Goal: Task Accomplishment & Management: Use online tool/utility

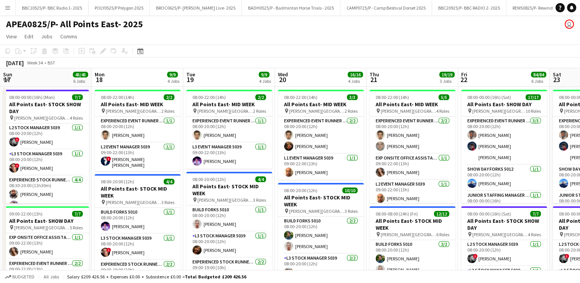
scroll to position [0, 322]
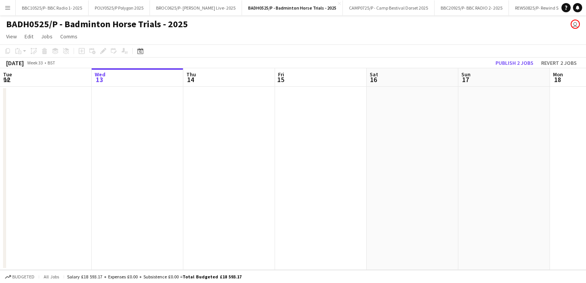
click at [9, 12] on button "Menu" at bounding box center [7, 7] width 15 height 15
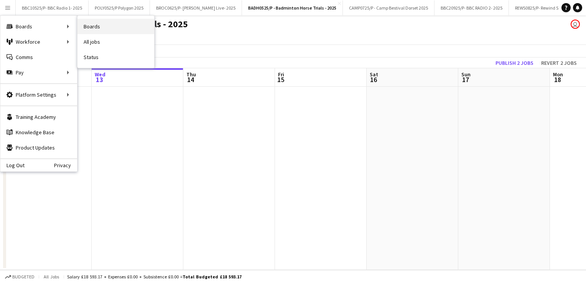
click at [91, 25] on link "Boards" at bounding box center [115, 26] width 77 height 15
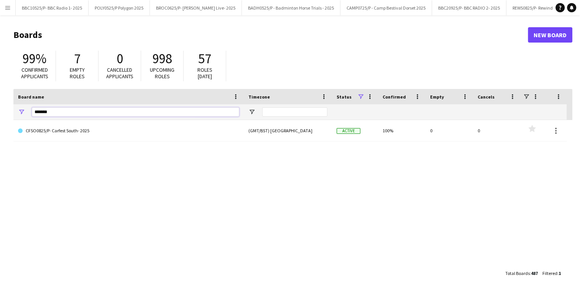
click at [69, 114] on input "*******" at bounding box center [135, 111] width 207 height 9
type input "*"
type input "***"
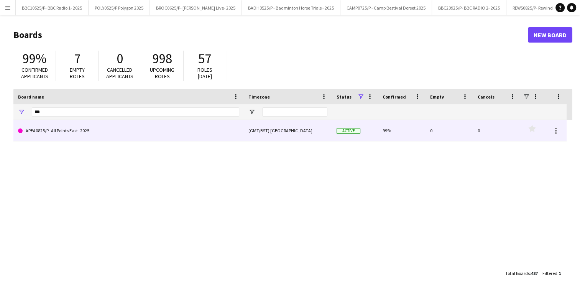
click at [140, 132] on link "APEA0825/P- All Points East- 2025" at bounding box center [128, 130] width 221 height 21
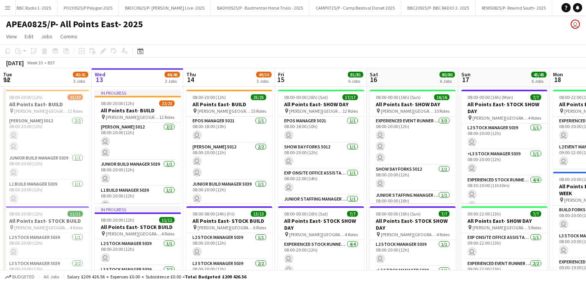
scroll to position [0, 166]
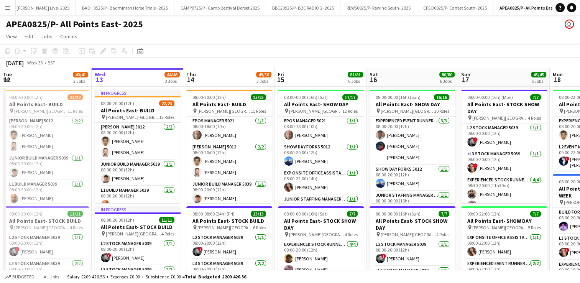
click at [8, 10] on app-icon "Menu" at bounding box center [8, 8] width 6 height 6
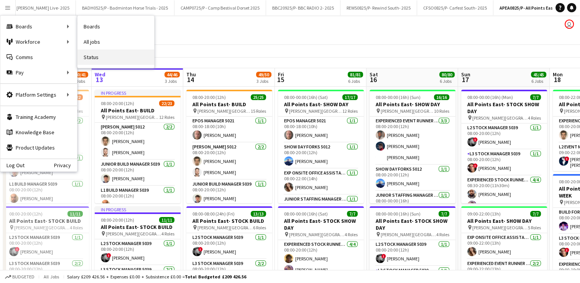
click at [113, 61] on link "Status" at bounding box center [115, 56] width 77 height 15
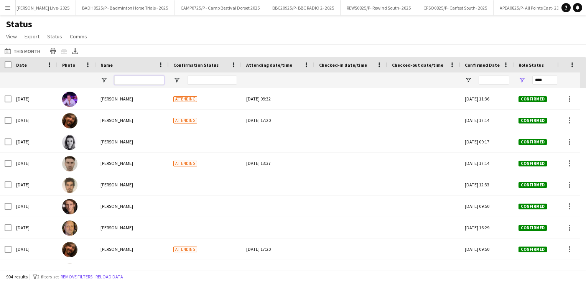
click at [129, 79] on input "Name Filter Input" at bounding box center [139, 80] width 50 height 9
click at [74, 51] on icon at bounding box center [75, 50] width 3 height 5
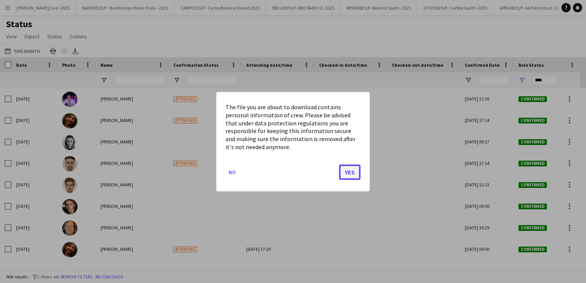
click at [349, 174] on button "Yes" at bounding box center [349, 171] width 21 height 15
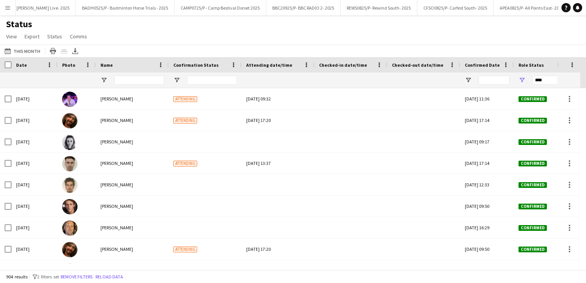
click at [5, 13] on button "Menu" at bounding box center [7, 7] width 15 height 15
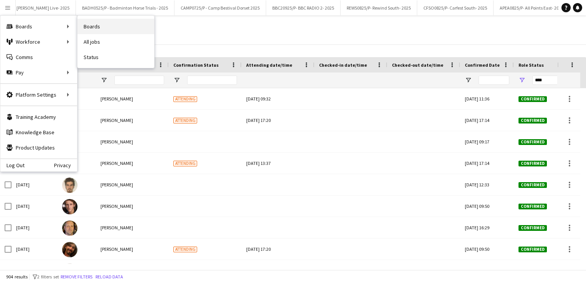
click at [87, 24] on link "Boards" at bounding box center [115, 26] width 77 height 15
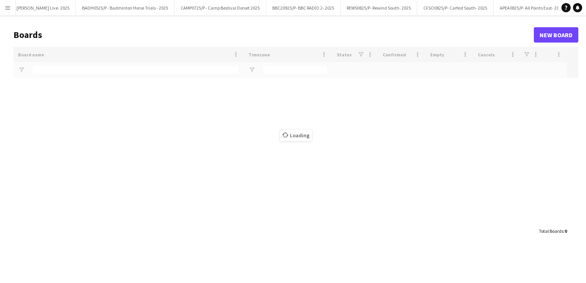
type input "***"
